Goal: Task Accomplishment & Management: Manage account settings

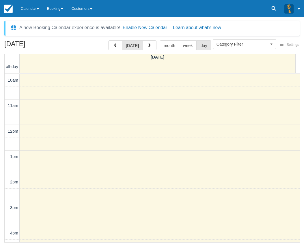
select select
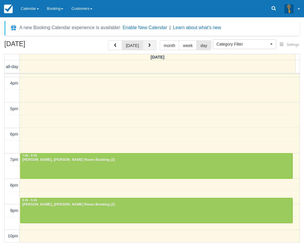
click at [143, 44] on button "button" at bounding box center [150, 45] width 14 height 10
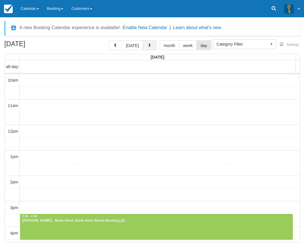
click at [151, 44] on button "button" at bounding box center [150, 45] width 14 height 10
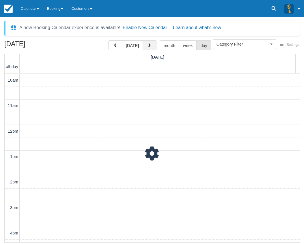
click at [151, 44] on button "button" at bounding box center [150, 45] width 14 height 10
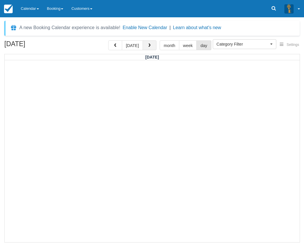
click at [151, 44] on button "button" at bounding box center [150, 45] width 14 height 10
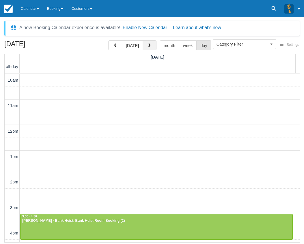
click at [151, 44] on button "button" at bounding box center [150, 45] width 14 height 10
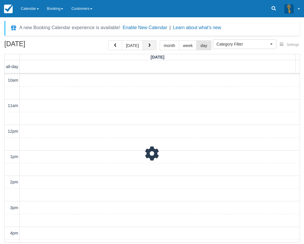
click at [151, 44] on button "button" at bounding box center [150, 45] width 14 height 10
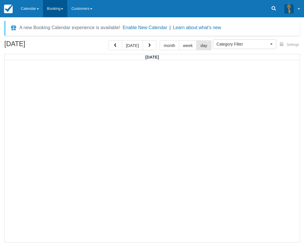
click at [62, 10] on link "Booking" at bounding box center [55, 8] width 25 height 17
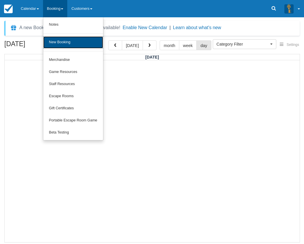
click at [68, 42] on link "New Booking" at bounding box center [73, 42] width 60 height 12
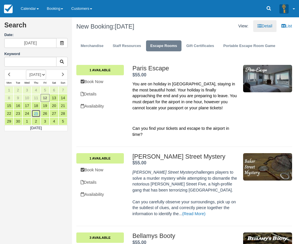
click at [38, 112] on link "25" at bounding box center [35, 114] width 9 height 8
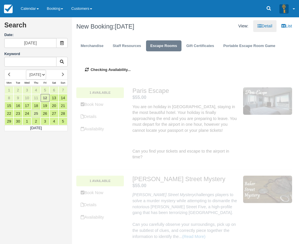
type input "[DATE]"
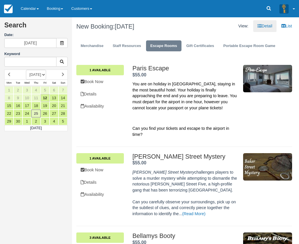
click at [124, 59] on div "Paris Escape $55.00 . 1 Available Book Now Details Availability Paris Escape . …" at bounding box center [184, 103] width 216 height 88
click at [101, 69] on link "1 Available" at bounding box center [100, 70] width 48 height 10
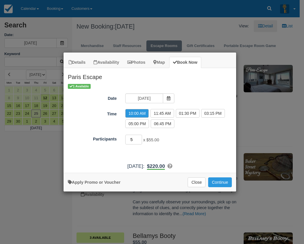
type input "5"
click at [140, 137] on input "5" at bounding box center [133, 140] width 17 height 10
click at [119, 183] on link "Apply Promo or Voucher" at bounding box center [94, 182] width 53 height 5
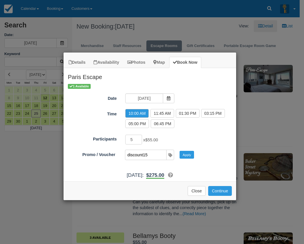
type input "DISCOUNT15"
click at [185, 155] on button "Apply" at bounding box center [186, 155] width 14 height 8
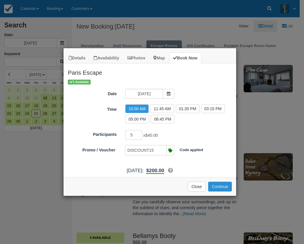
click at [220, 186] on button "Continue" at bounding box center [220, 187] width 24 height 10
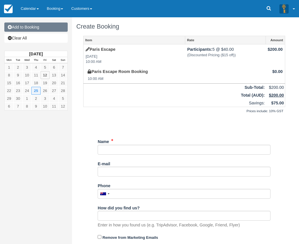
click at [29, 27] on link "Add to Booking" at bounding box center [35, 27] width 63 height 9
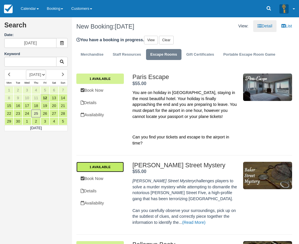
click at [107, 166] on link "1 Available" at bounding box center [100, 167] width 48 height 10
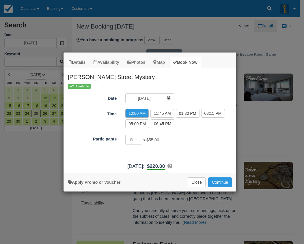
type input "5"
click at [139, 138] on input "5" at bounding box center [133, 140] width 17 height 10
click at [101, 183] on link "Apply Promo or Voucher" at bounding box center [94, 182] width 53 height 5
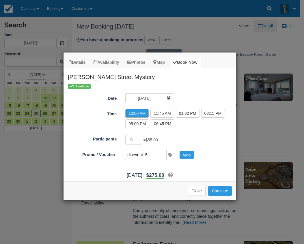
type input "discount15"
click at [179, 151] on button "Apply" at bounding box center [186, 155] width 14 height 8
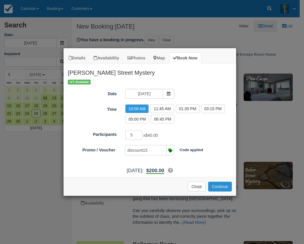
click at [216, 189] on button "Continue" at bounding box center [220, 187] width 24 height 10
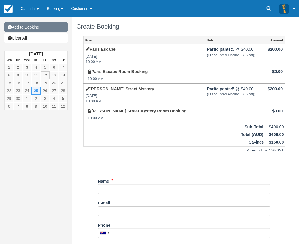
click at [20, 27] on link "Add to Booking" at bounding box center [35, 27] width 63 height 9
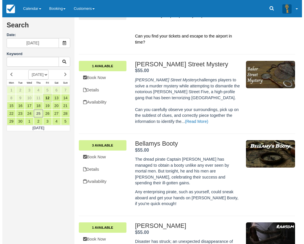
scroll to position [115, 0]
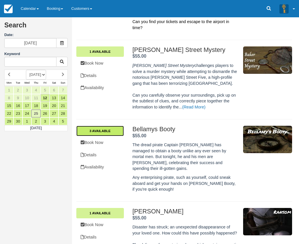
click at [109, 129] on link "3 Available" at bounding box center [100, 131] width 48 height 10
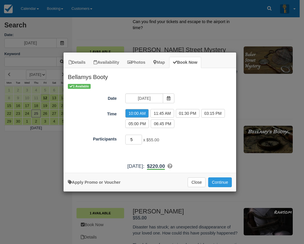
click at [139, 138] on input "5" at bounding box center [133, 140] width 17 height 10
click at [139, 138] on input "6" at bounding box center [133, 140] width 17 height 10
click at [139, 143] on input "6" at bounding box center [133, 140] width 17 height 10
type input "5"
click at [139, 141] on input "5" at bounding box center [133, 140] width 17 height 10
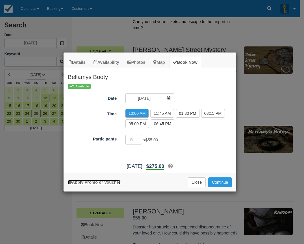
click at [114, 184] on link "Apply Promo or Voucher" at bounding box center [94, 182] width 53 height 5
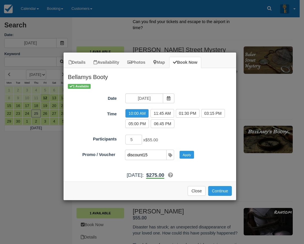
type input "DISCOUNT15"
click at [182, 153] on button "Apply" at bounding box center [186, 155] width 14 height 8
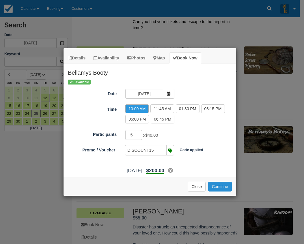
click at [218, 183] on button "Continue" at bounding box center [220, 187] width 24 height 10
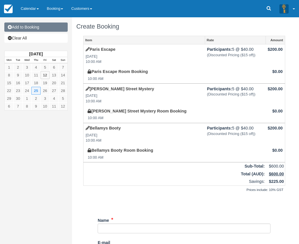
click at [31, 26] on link "Add to Booking" at bounding box center [35, 27] width 63 height 9
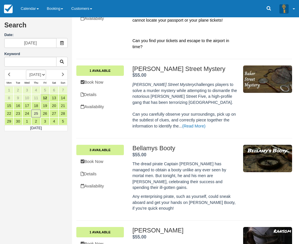
scroll to position [202, 0]
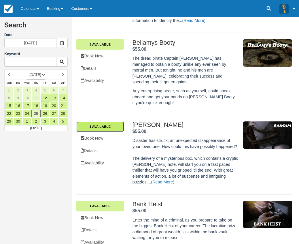
click at [105, 121] on link "1 Available" at bounding box center [100, 126] width 48 height 10
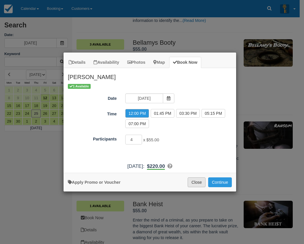
click at [193, 184] on button "Close" at bounding box center [197, 182] width 18 height 10
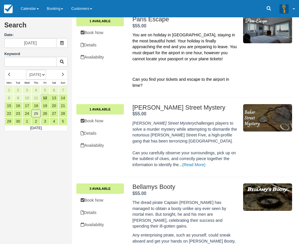
scroll to position [0, 0]
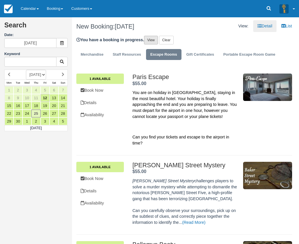
click at [149, 39] on link "View" at bounding box center [151, 40] width 14 height 9
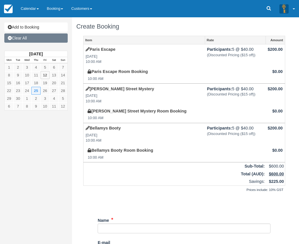
click at [23, 39] on link "Clear All" at bounding box center [35, 37] width 63 height 9
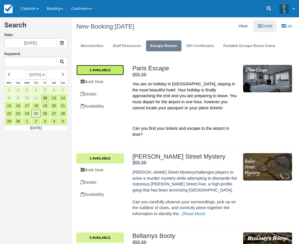
click at [107, 69] on link "1 Available" at bounding box center [100, 70] width 48 height 10
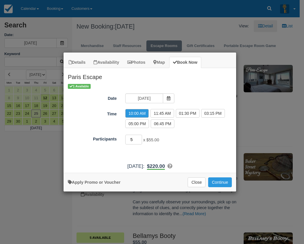
type input "5"
click at [140, 138] on input "5" at bounding box center [133, 140] width 17 height 10
click at [113, 184] on link "Apply Promo or Voucher" at bounding box center [94, 182] width 53 height 5
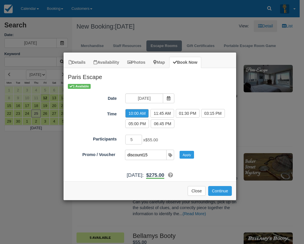
type input "discount15"
click at [179, 151] on button "Apply" at bounding box center [186, 155] width 14 height 8
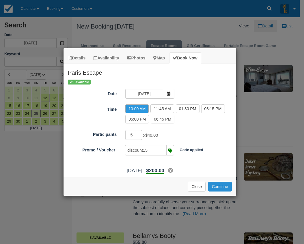
click at [223, 187] on button "Continue" at bounding box center [220, 187] width 24 height 10
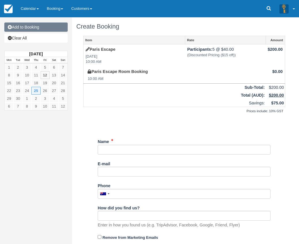
click at [31, 27] on link "Add to Booking" at bounding box center [35, 27] width 63 height 9
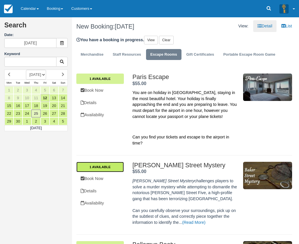
click at [115, 166] on link "1 Available" at bounding box center [100, 167] width 48 height 10
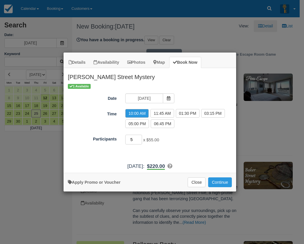
type input "5"
click at [140, 137] on input "5" at bounding box center [133, 140] width 17 height 10
click at [108, 181] on link "Apply Promo or Voucher" at bounding box center [94, 182] width 53 height 5
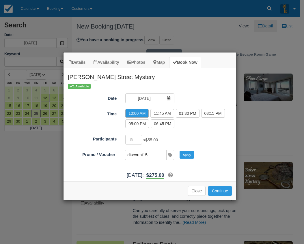
type input "DISCOUNT15"
click at [190, 150] on div "Applied to final balance. Code applied Apply Invalid!" at bounding box center [147, 155] width 168 height 10
click at [189, 153] on button "Apply" at bounding box center [186, 155] width 14 height 8
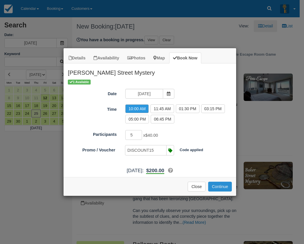
click at [216, 187] on button "Continue" at bounding box center [220, 187] width 24 height 10
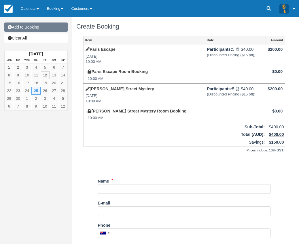
click at [25, 25] on link "Add to Booking" at bounding box center [35, 27] width 63 height 9
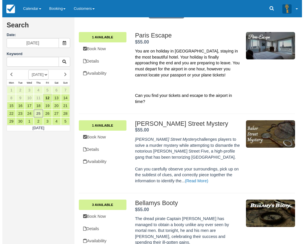
scroll to position [115, 0]
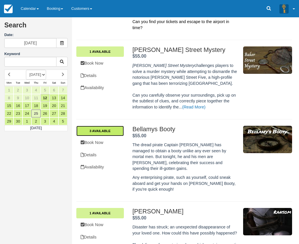
click at [111, 133] on link "3 Available" at bounding box center [100, 131] width 48 height 10
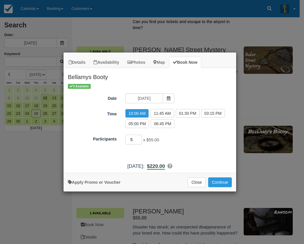
type input "5"
click at [140, 138] on input "5" at bounding box center [133, 140] width 17 height 10
click at [89, 185] on div "Apply Promo or Voucher Close Continue Searching..." at bounding box center [149, 182] width 173 height 19
click at [89, 182] on link "Apply Promo or Voucher" at bounding box center [94, 182] width 53 height 5
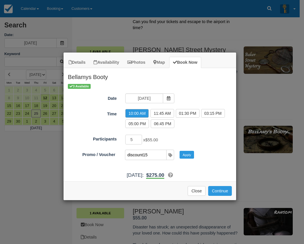
type input "DISCOUNT15"
click at [182, 153] on button "Apply" at bounding box center [186, 155] width 14 height 8
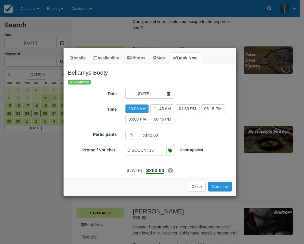
click at [217, 186] on button "Continue" at bounding box center [220, 187] width 24 height 10
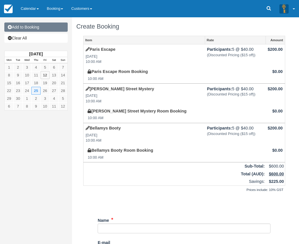
click at [30, 26] on link "Add to Booking" at bounding box center [35, 27] width 63 height 9
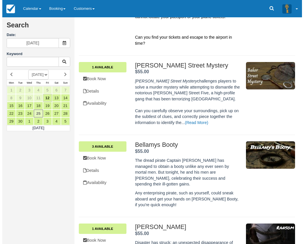
scroll to position [202, 0]
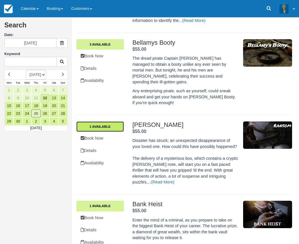
click at [105, 121] on link "1 Available" at bounding box center [100, 126] width 48 height 10
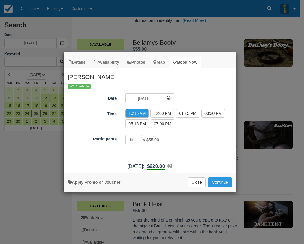
type input "5"
click at [139, 138] on input "5" at bounding box center [133, 140] width 17 height 10
click at [100, 183] on link "Apply Promo or Voucher" at bounding box center [94, 182] width 53 height 5
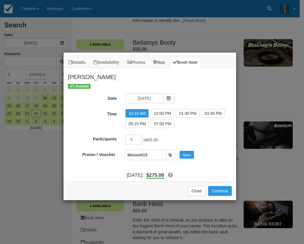
type input "DISCOUNT15"
click at [195, 158] on div "Applied to final balance. Code applied Apply Invalid!" at bounding box center [147, 155] width 168 height 10
click at [192, 157] on button "Apply" at bounding box center [186, 155] width 14 height 8
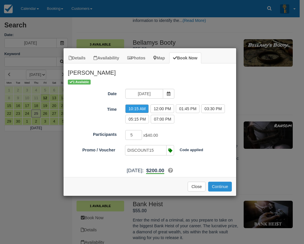
click at [217, 183] on button "Continue" at bounding box center [220, 187] width 24 height 10
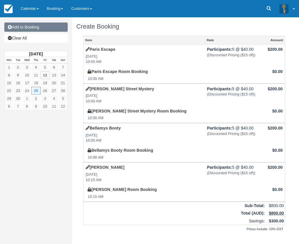
click at [40, 28] on link "Add to Booking" at bounding box center [35, 27] width 63 height 9
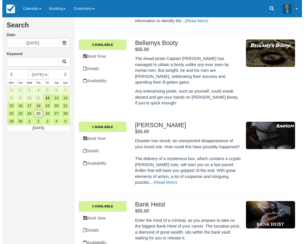
scroll to position [202, 0]
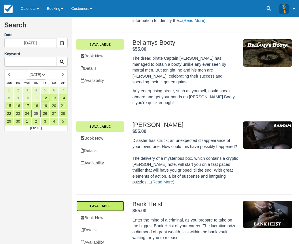
click at [107, 202] on link "1 Available" at bounding box center [100, 206] width 48 height 10
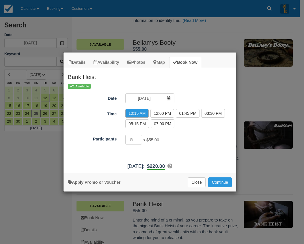
type input "5"
click at [140, 138] on input "5" at bounding box center [133, 140] width 17 height 10
click at [105, 183] on link "Apply Promo or Voucher" at bounding box center [94, 182] width 53 height 5
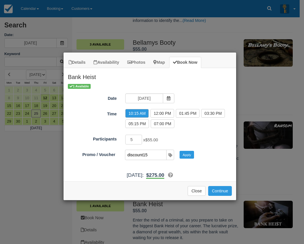
type input "DISCOUNT15"
click at [220, 190] on button "Continue" at bounding box center [220, 191] width 24 height 10
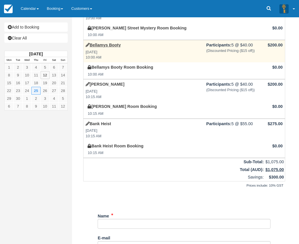
scroll to position [87, 0]
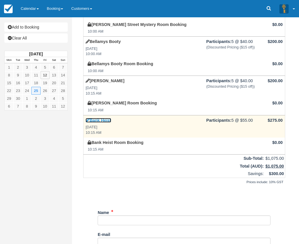
click at [100, 120] on link "Bank Heist" at bounding box center [98, 120] width 25 height 5
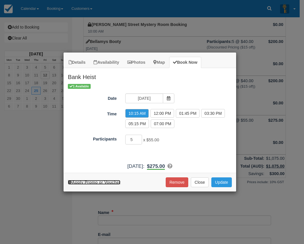
click at [103, 182] on link "Apply Promo or Voucher" at bounding box center [94, 182] width 53 height 5
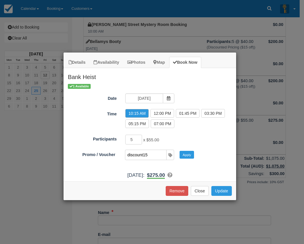
type input "DISCOUNT15"
click at [183, 151] on button "Apply" at bounding box center [186, 155] width 14 height 8
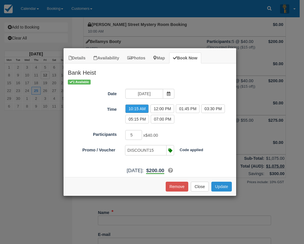
click at [220, 185] on button "Update" at bounding box center [221, 187] width 20 height 10
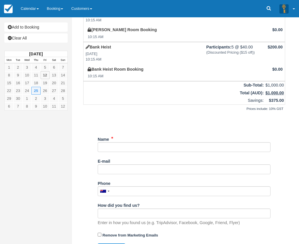
scroll to position [173, 0]
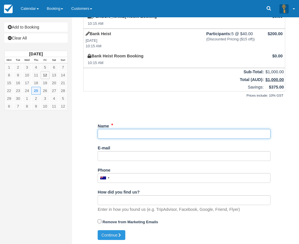
click at [113, 134] on input "Name" at bounding box center [184, 134] width 173 height 10
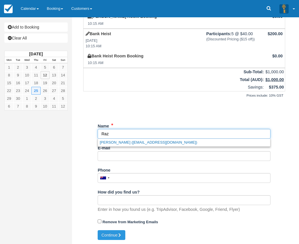
type input "Raz"
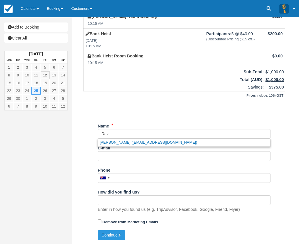
click at [120, 106] on div "Unsaved Changes" at bounding box center [184, 109] width 202 height 14
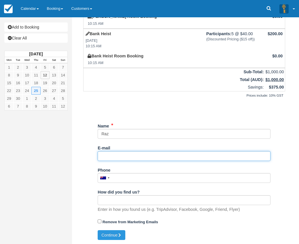
click at [112, 157] on input "E-mail" at bounding box center [184, 156] width 173 height 10
type input "[EMAIL_ADDRESS][DOMAIN_NAME]"
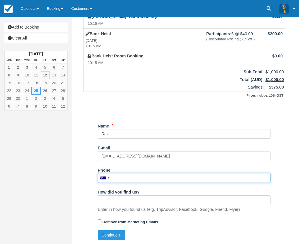
click at [136, 180] on input "Phone" at bounding box center [184, 178] width 173 height 10
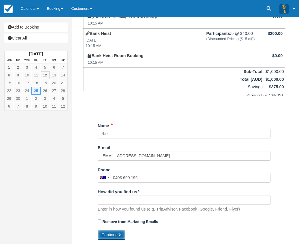
click at [117, 233] on button "Continue" at bounding box center [112, 235] width 28 height 10
type input "+61403690196"
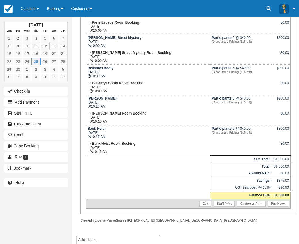
scroll to position [151, 0]
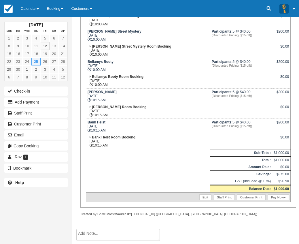
click at [90, 231] on textarea at bounding box center [118, 235] width 84 height 12
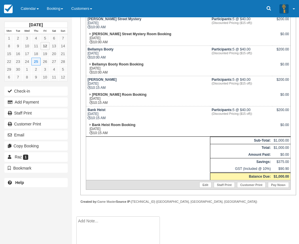
scroll to position [181, 0]
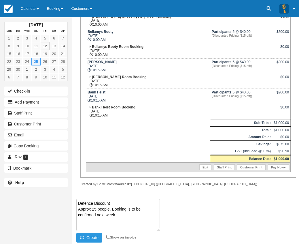
click at [111, 208] on textarea "Defence Discount Approx 25 people. Booking is to be confirmed next week." at bounding box center [118, 215] width 84 height 32
type textarea "Defence Discount Approx 25 people. Booking is to be confirmed next week."
click at [82, 235] on button "Create" at bounding box center [89, 238] width 26 height 10
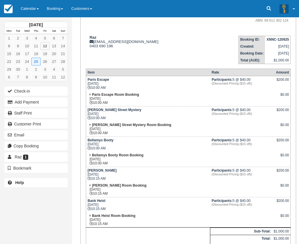
scroll to position [0, 0]
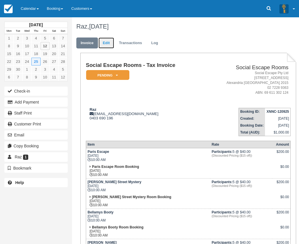
click at [106, 43] on link "Edit" at bounding box center [107, 43] width 16 height 11
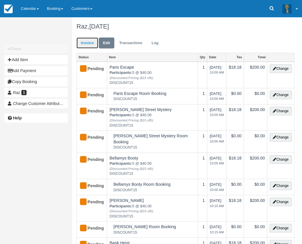
click at [88, 42] on link "Invoice" at bounding box center [87, 43] width 22 height 11
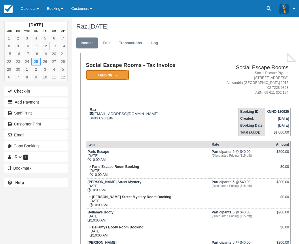
click at [112, 76] on em "Pending" at bounding box center [107, 75] width 43 height 10
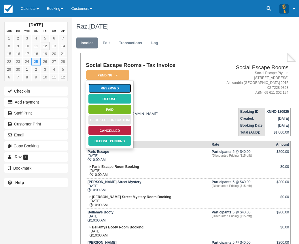
click at [112, 87] on link "Reserved" at bounding box center [109, 88] width 43 height 10
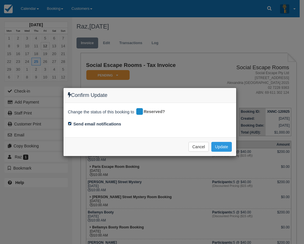
click at [69, 124] on input "Send email notifications" at bounding box center [70, 124] width 4 height 4
click at [68, 123] on input "Send email notifications" at bounding box center [70, 124] width 4 height 4
checkbox input "true"
click at [224, 146] on button "Update" at bounding box center [221, 147] width 20 height 10
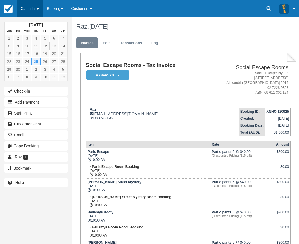
click at [23, 5] on link "Calendar" at bounding box center [30, 8] width 26 height 17
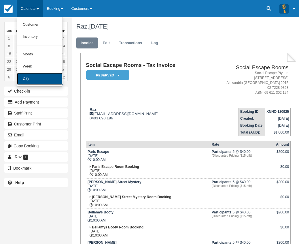
click at [27, 79] on link "Day" at bounding box center [40, 79] width 46 height 12
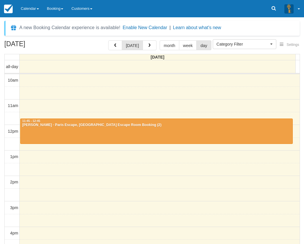
select select
